Goal: Information Seeking & Learning: Learn about a topic

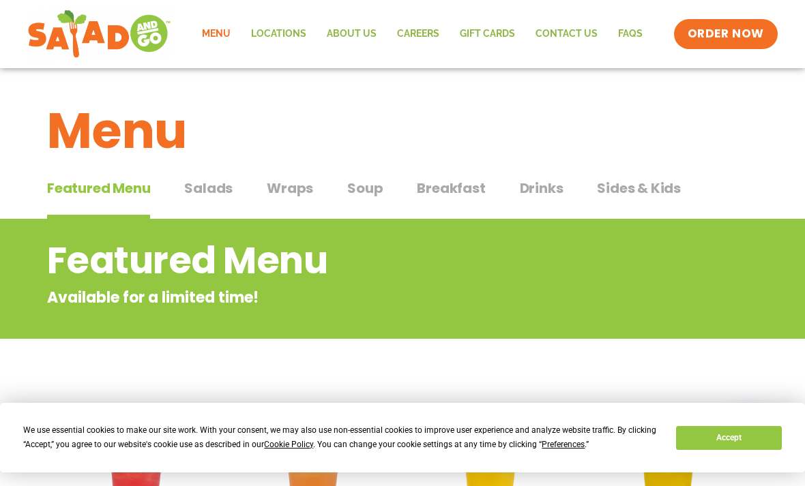
click at [286, 184] on span "Wraps" at bounding box center [290, 188] width 46 height 20
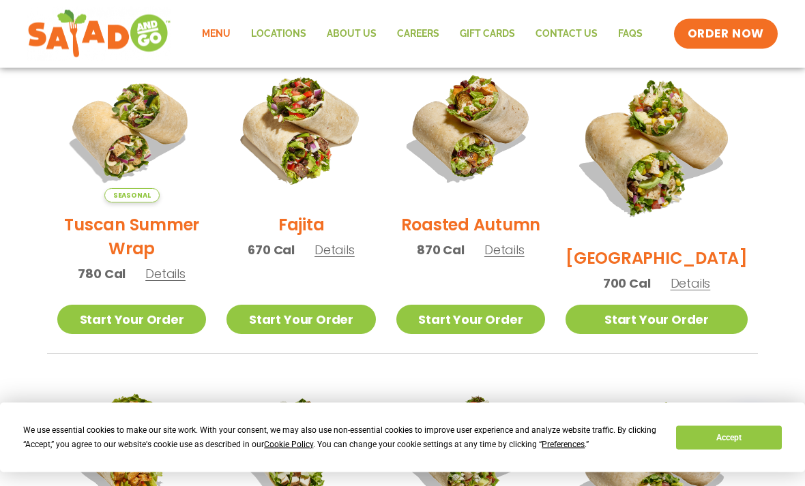
scroll to position [371, 0]
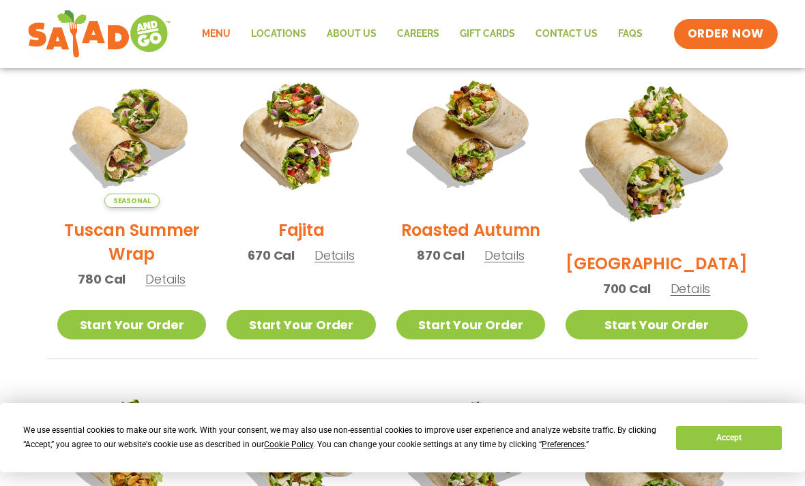
click at [350, 261] on span "Details" at bounding box center [334, 255] width 40 height 17
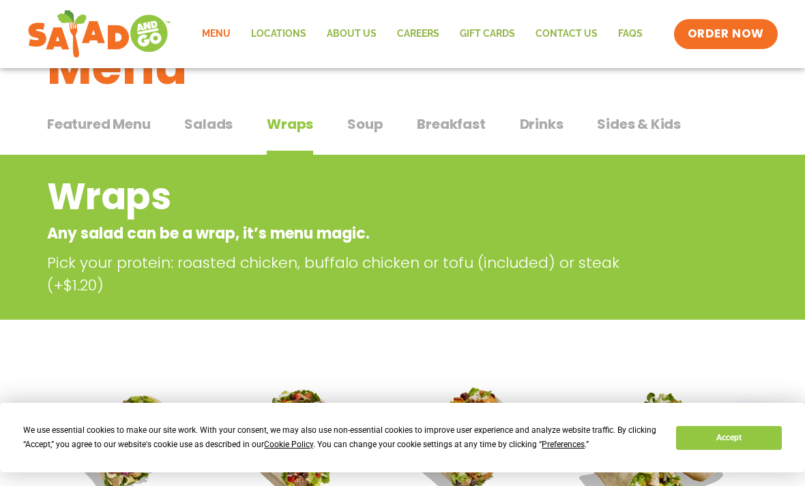
scroll to position [0, 0]
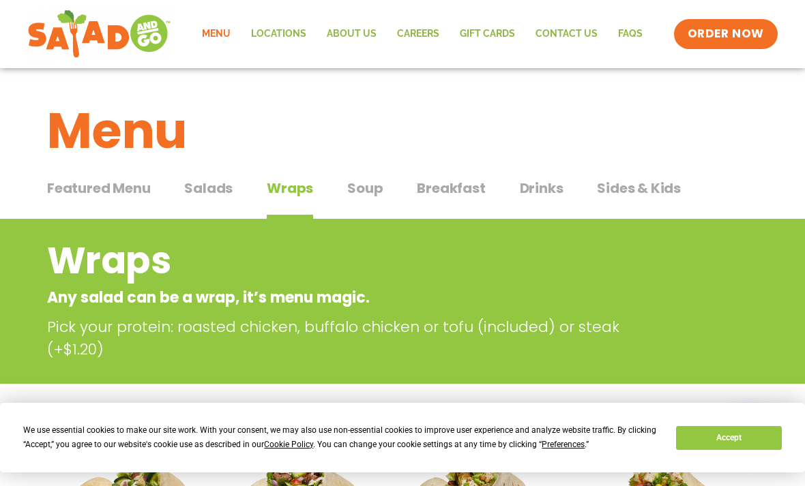
click at [197, 196] on span "Salads" at bounding box center [208, 188] width 48 height 20
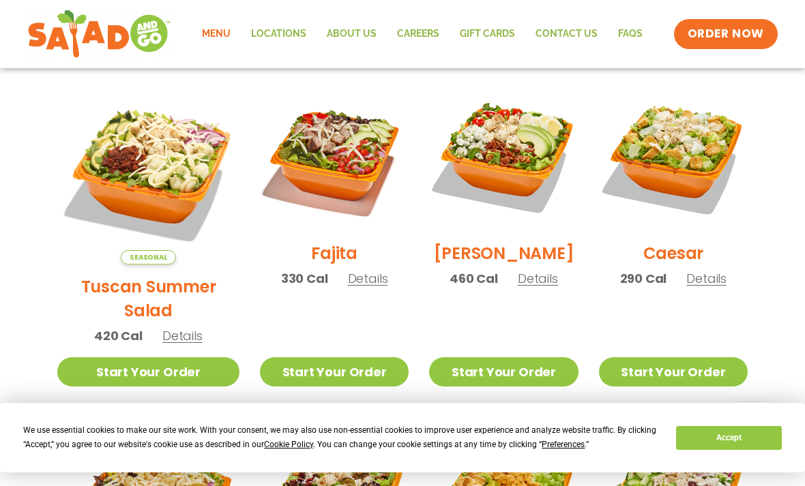
scroll to position [369, 0]
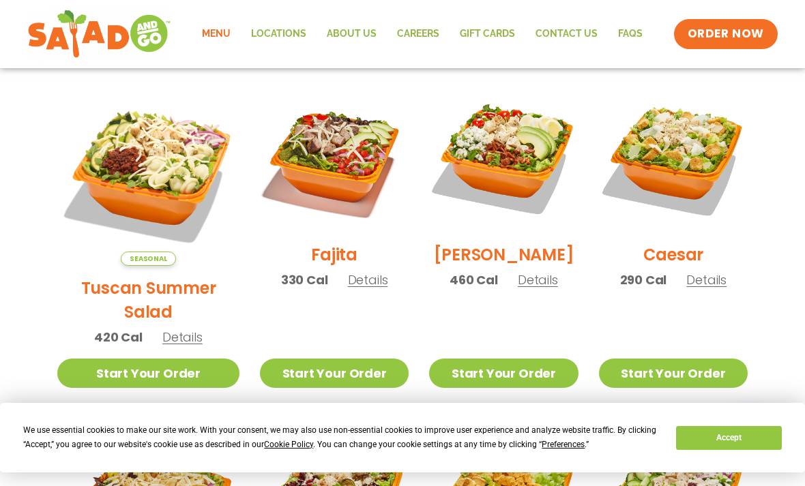
click at [174, 329] on span "Details" at bounding box center [182, 337] width 40 height 17
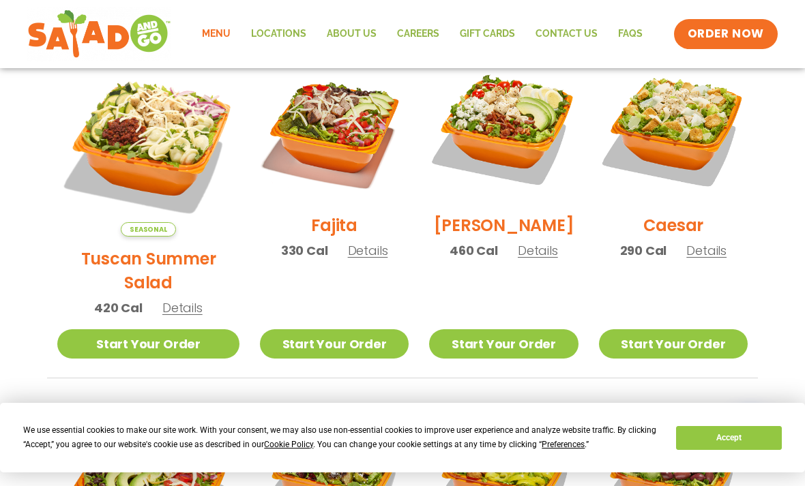
scroll to position [392, 0]
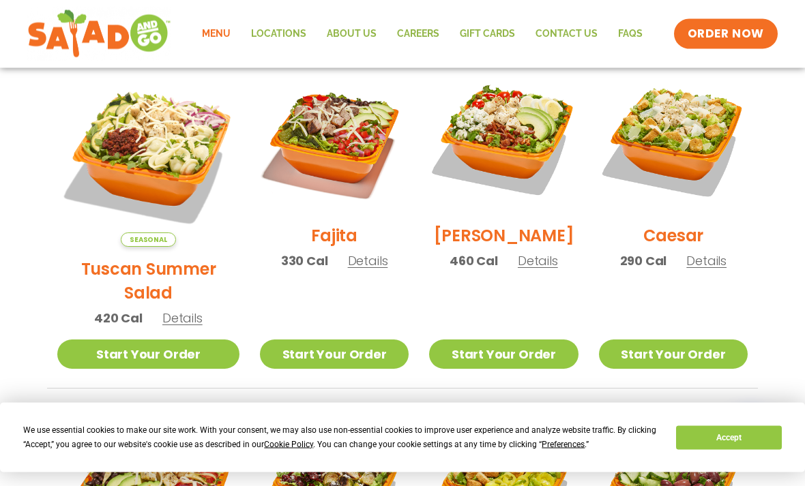
click at [172, 310] on span "Details" at bounding box center [182, 318] width 40 height 17
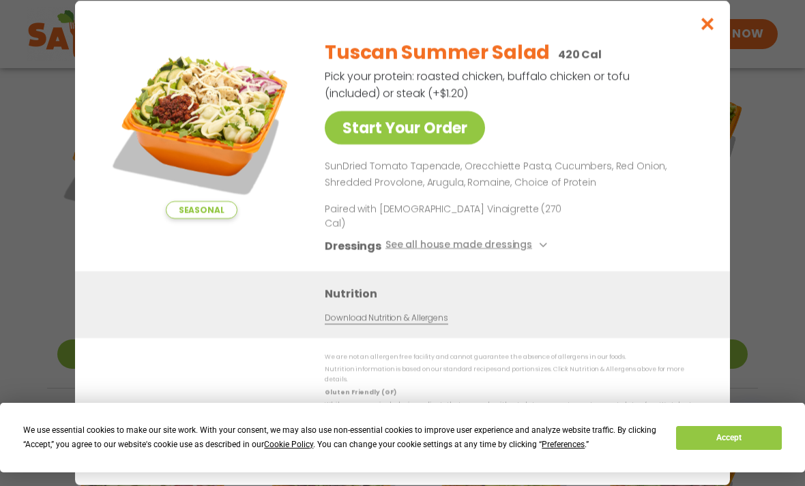
click at [527, 244] on button "See all house made dressings" at bounding box center [468, 245] width 166 height 17
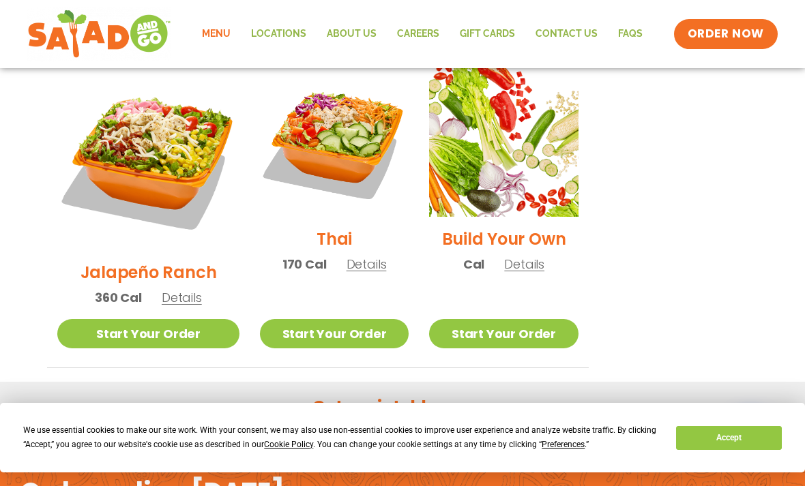
scroll to position [1047, 0]
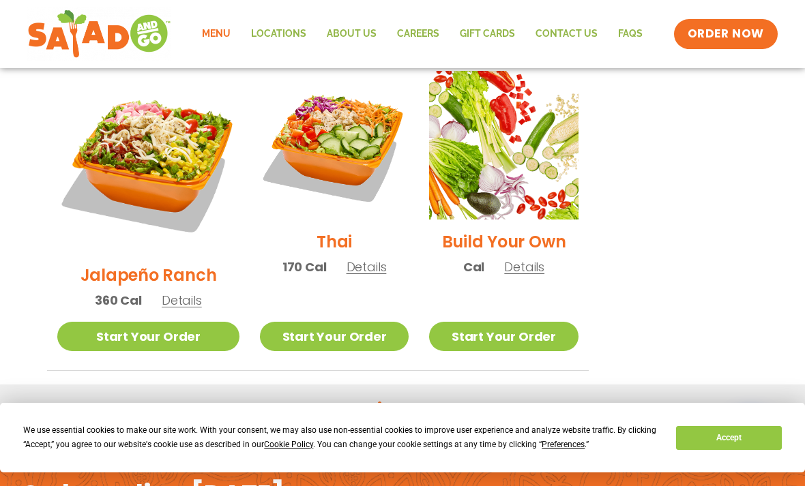
click at [517, 258] on span "Details" at bounding box center [524, 266] width 40 height 17
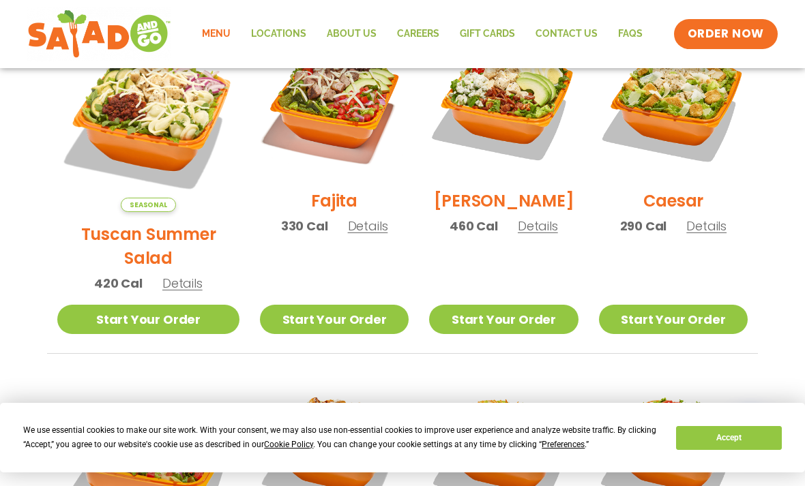
scroll to position [389, 0]
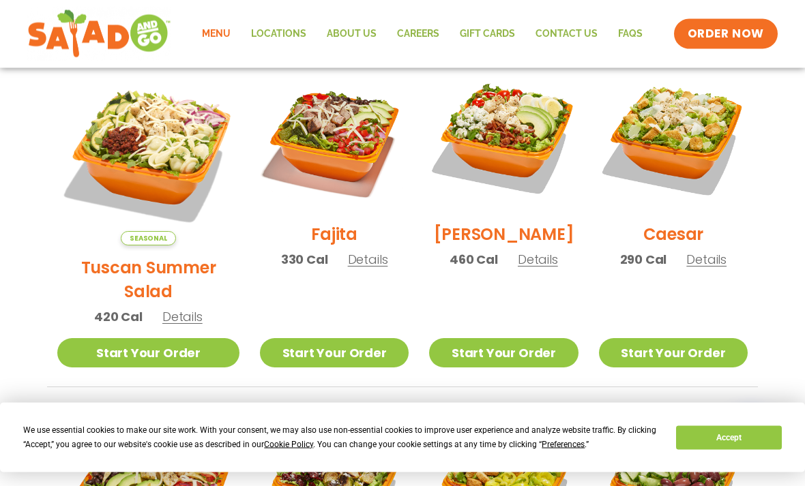
click at [348, 264] on span "Details" at bounding box center [368, 260] width 40 height 17
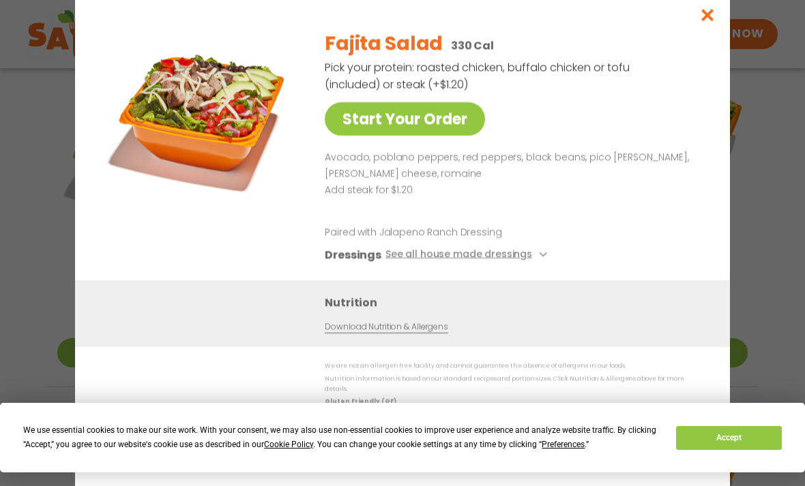
click at [524, 258] on button "See all house made dressings" at bounding box center [468, 254] width 166 height 17
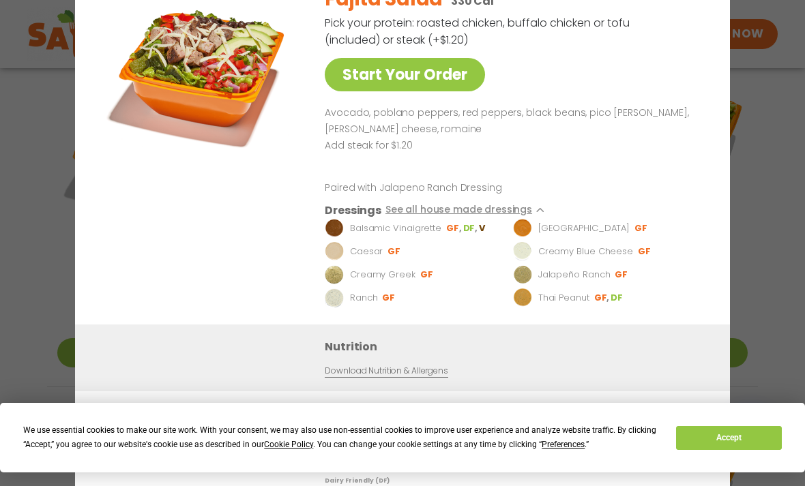
click at [633, 138] on p "Avocado, poblano peppers, red peppers, black beans, pico [PERSON_NAME], [PERSON…" at bounding box center [511, 121] width 372 height 33
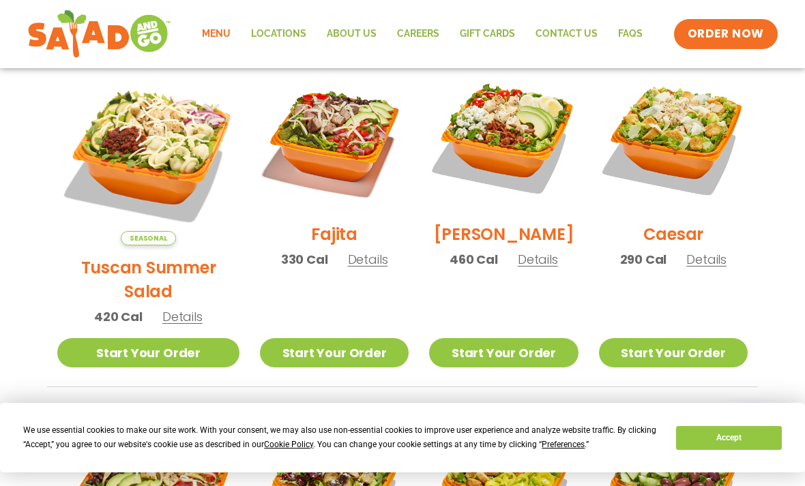
click at [527, 265] on span "Details" at bounding box center [538, 259] width 40 height 17
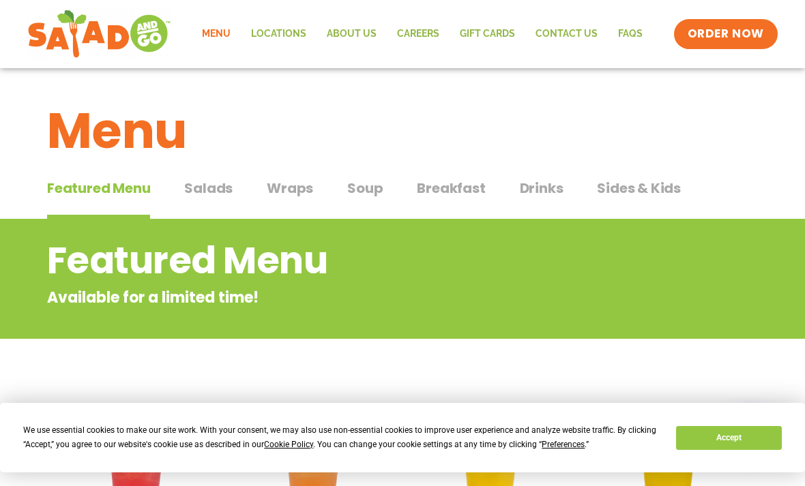
click at [209, 192] on span "Salads" at bounding box center [208, 188] width 48 height 20
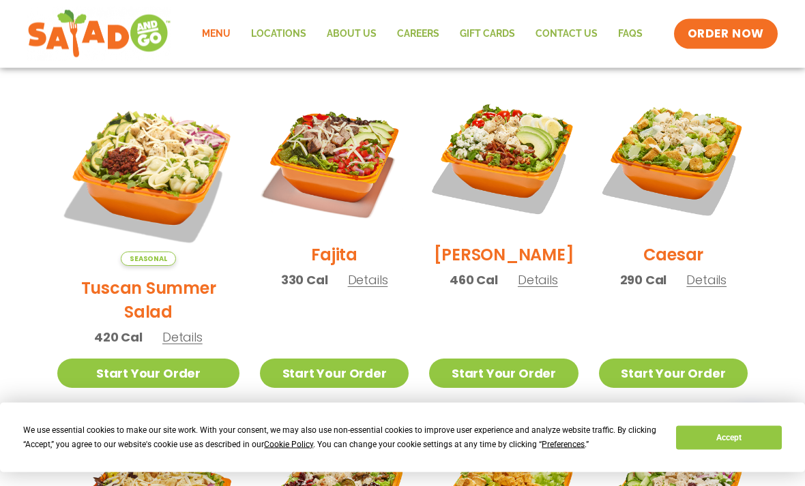
scroll to position [385, 0]
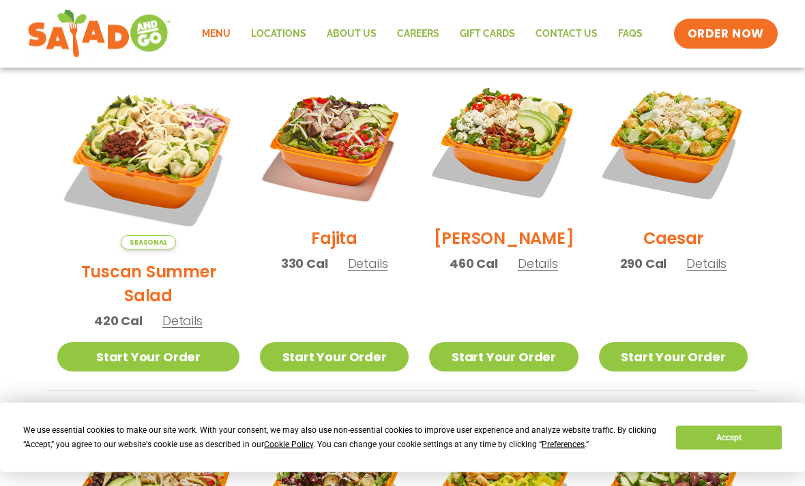
click at [179, 313] on span "Details" at bounding box center [182, 321] width 40 height 17
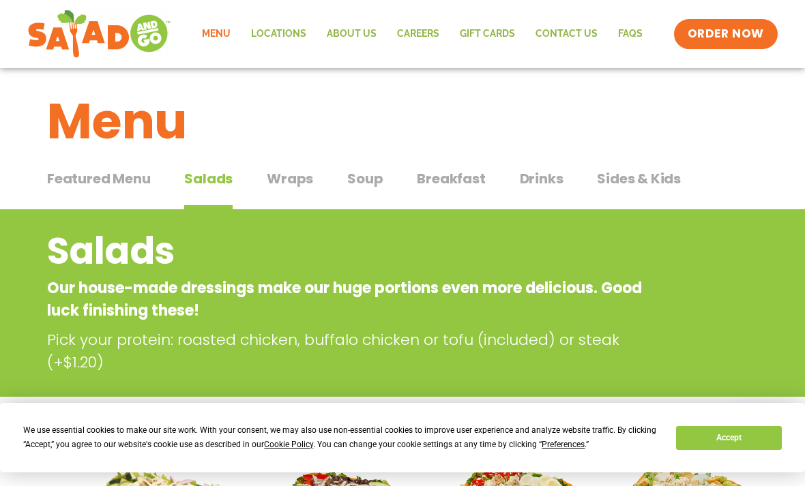
scroll to position [0, 0]
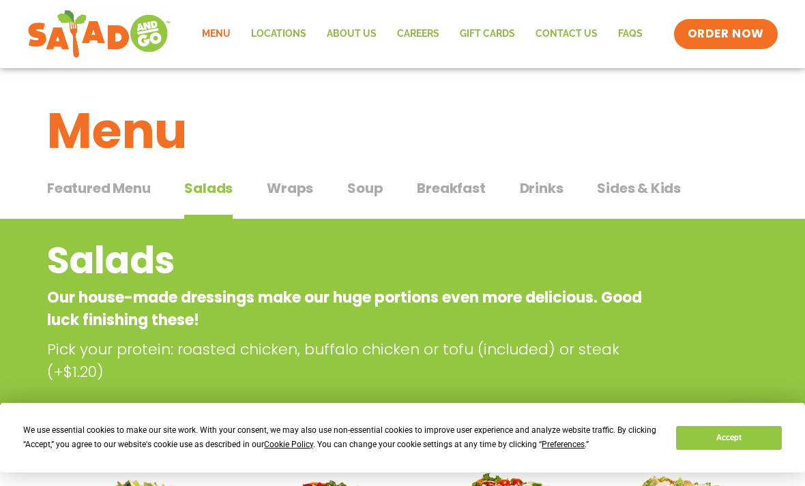
click at [106, 189] on span "Featured Menu" at bounding box center [98, 188] width 103 height 20
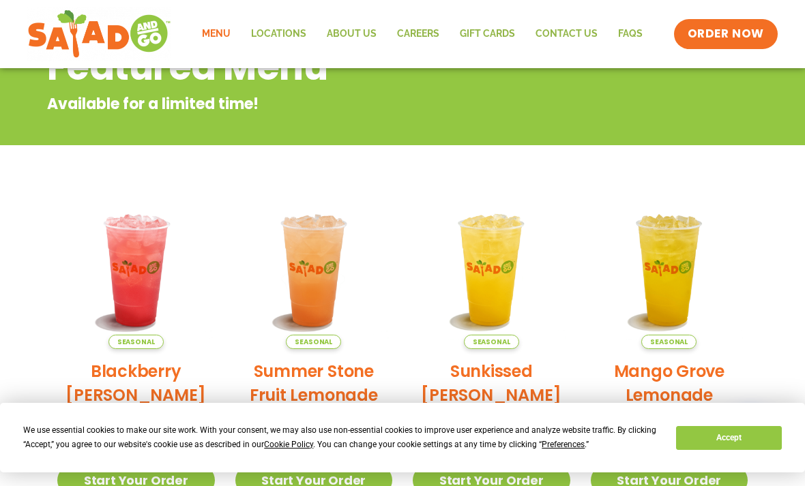
scroll to position [190, 0]
